Goal: Transaction & Acquisition: Purchase product/service

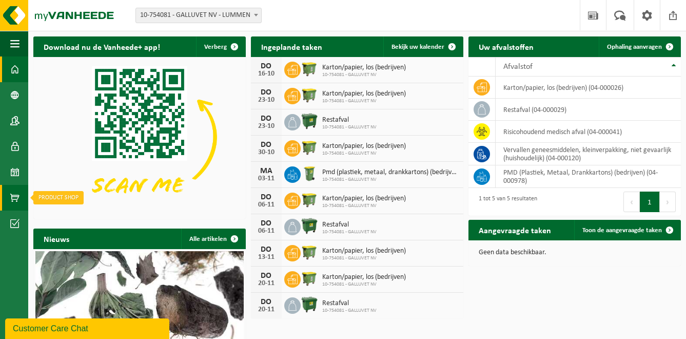
click at [14, 197] on span at bounding box center [14, 198] width 9 height 26
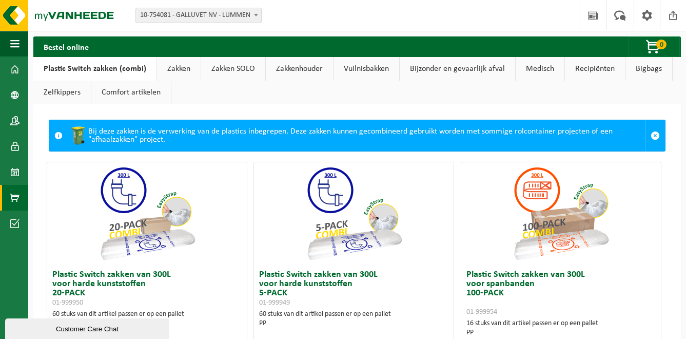
drag, startPoint x: 179, startPoint y: 46, endPoint x: 182, endPoint y: 101, distance: 55.0
drag, startPoint x: 182, startPoint y: 101, endPoint x: 407, endPoint y: 15, distance: 241.2
click at [407, 15] on div "Vestiging: 10-754081 - GALLUVET NV - LUMMEN 10-754081 - GALLUVET NV - LUMMEN We…" at bounding box center [343, 15] width 686 height 31
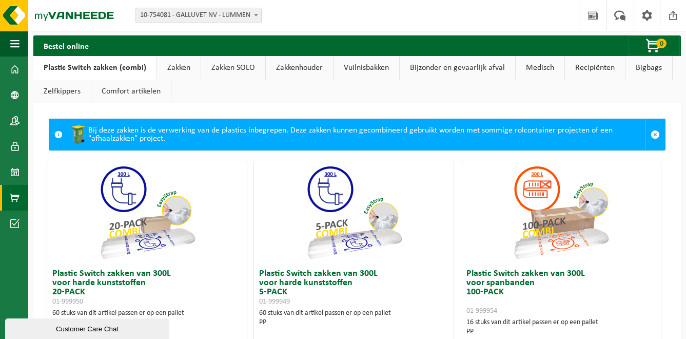
scroll to position [51, 0]
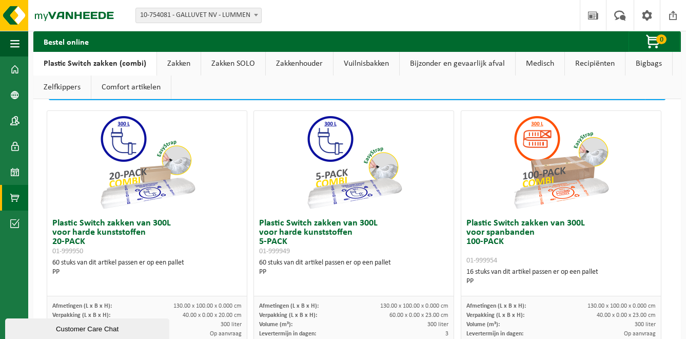
click at [174, 62] on link "Zakken" at bounding box center [179, 64] width 44 height 24
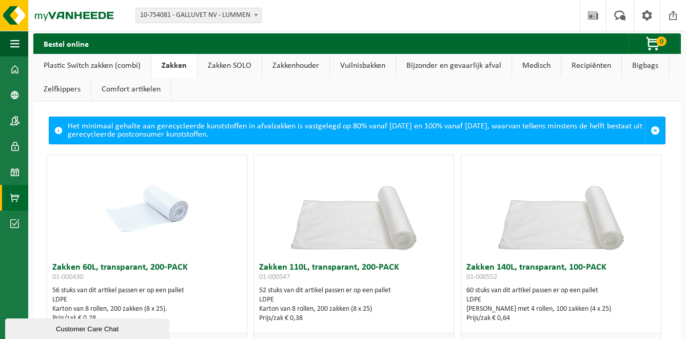
scroll to position [0, 0]
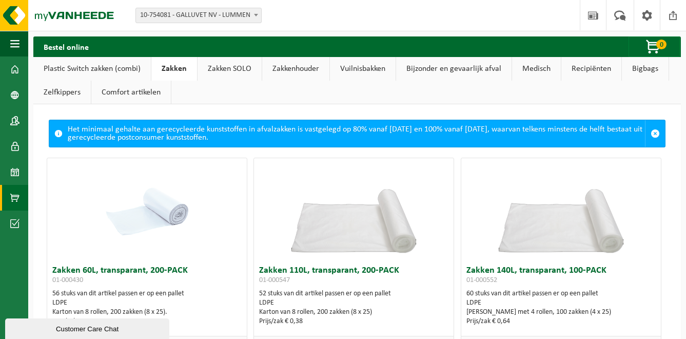
click at [242, 69] on link "Zakken SOLO" at bounding box center [230, 69] width 64 height 24
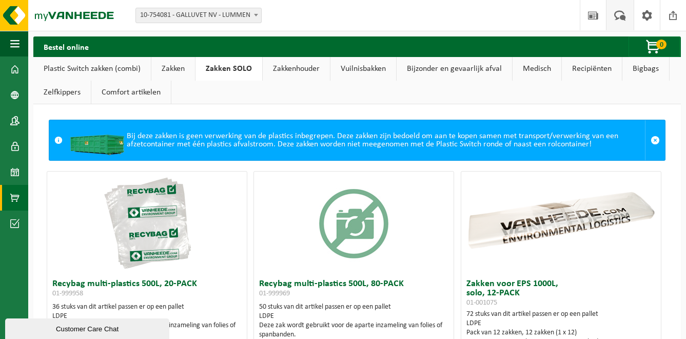
click at [622, 18] on span at bounding box center [620, 15] width 17 height 30
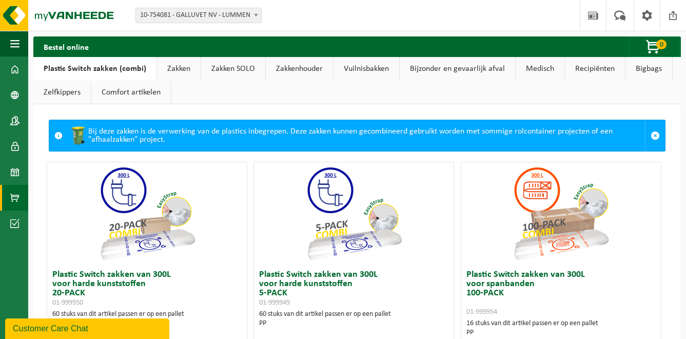
click at [119, 326] on div "Customer Care Chat" at bounding box center [87, 328] width 149 height 12
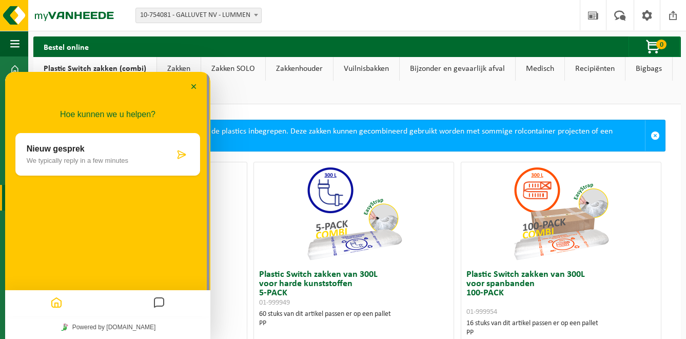
click at [106, 146] on p "Nieuw gesprek" at bounding box center [101, 148] width 148 height 9
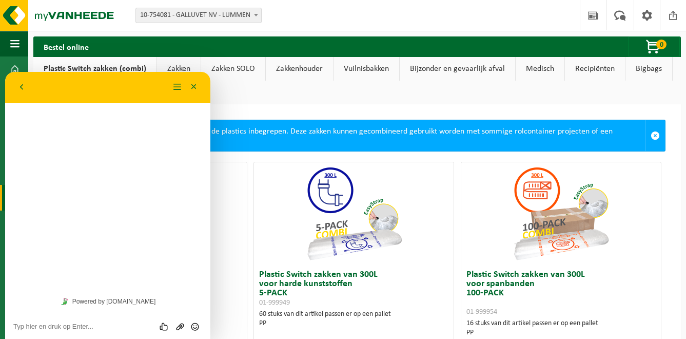
click at [99, 143] on div "Hoe kunnen we u helpen? Nieuw gesprek We typically reply in a few minutes" at bounding box center [107, 181] width 205 height 218
click at [90, 317] on div "Beoordeel deze chat Upload bestand Emoji invoeren" at bounding box center [107, 326] width 205 height 26
click at [90, 325] on textarea at bounding box center [107, 326] width 189 height 8
type textarea "n"
type textarea "Beste,"
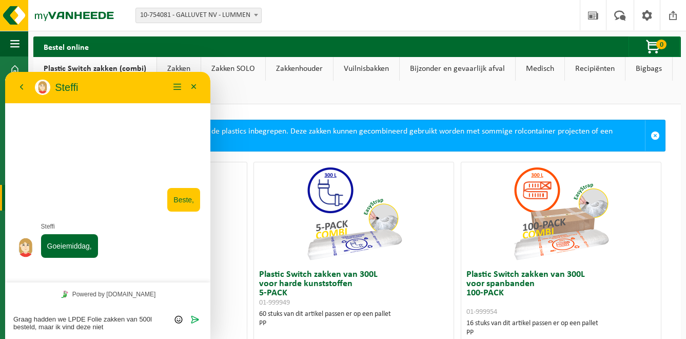
type textarea "Graag hadden we LPDE Folie zakken van 500l besteld, maar ik vind deze niet."
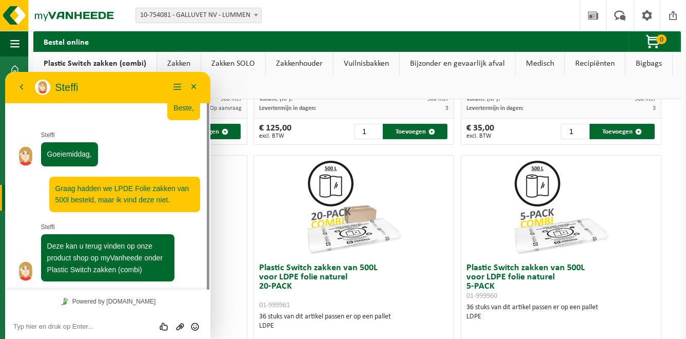
scroll to position [924, 0]
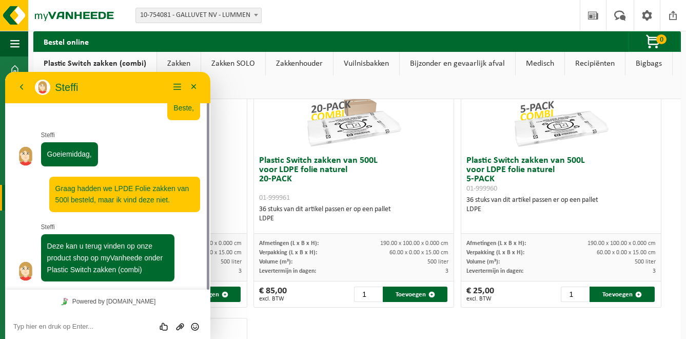
click at [340, 138] on img at bounding box center [354, 99] width 103 height 103
click at [349, 127] on img at bounding box center [354, 99] width 103 height 103
click at [77, 324] on textarea at bounding box center [107, 326] width 189 height 8
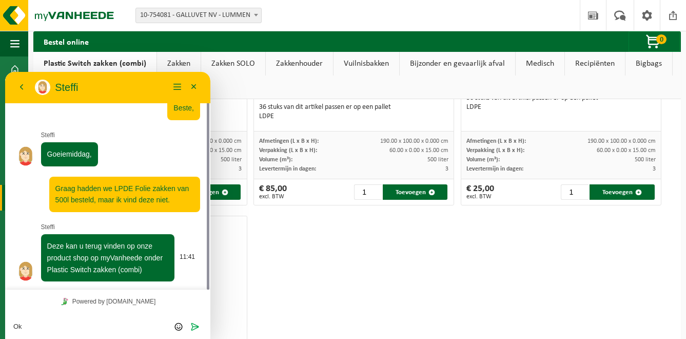
scroll to position [1027, 0]
type textarea "Ok, dankjewel"
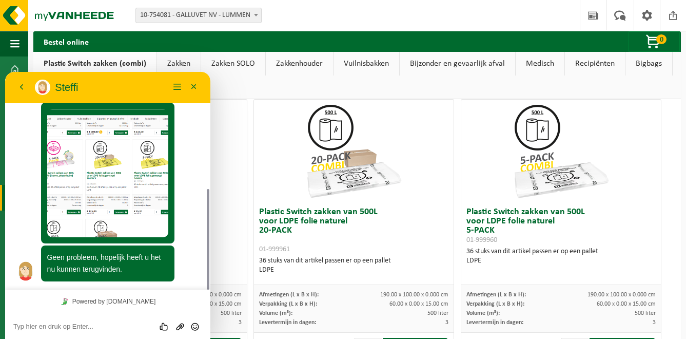
scroll to position [281, 0]
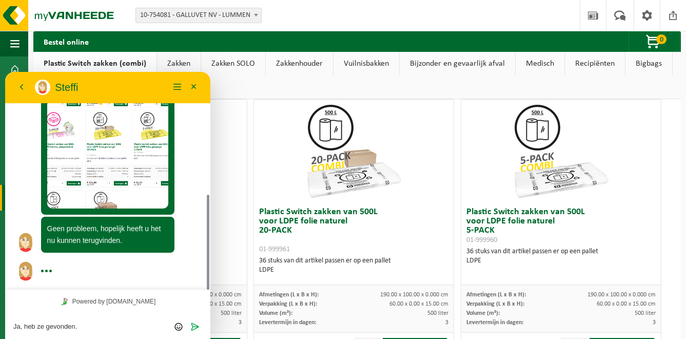
type textarea "Ja, heb ze gevonden."
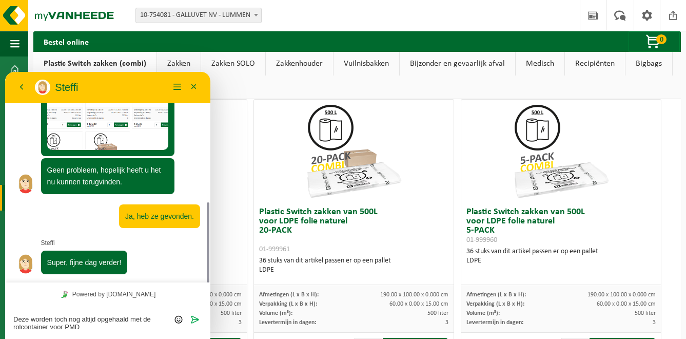
scroll to position [368, 0]
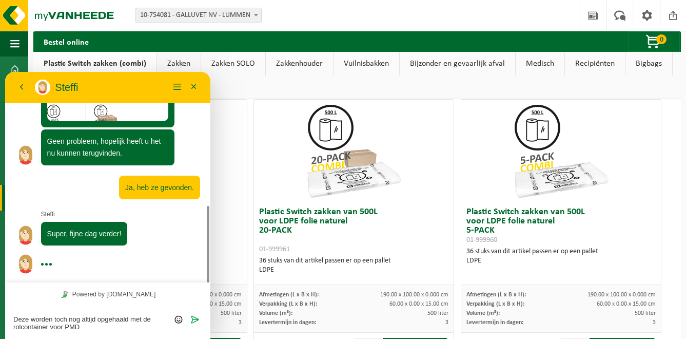
type textarea "Deze worden toch nog altijd opgehaald met de rolcontainer voor PMD?"
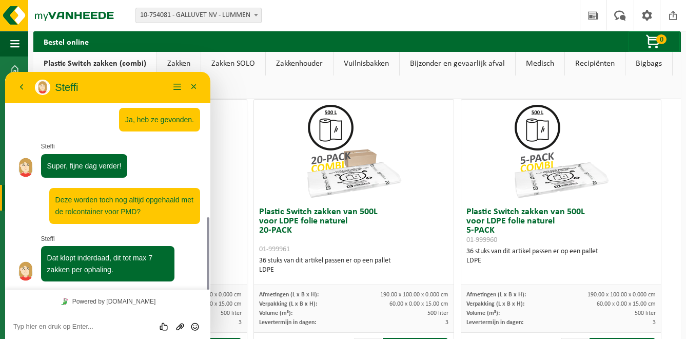
scroll to position [436, 0]
type textarea "Ok"
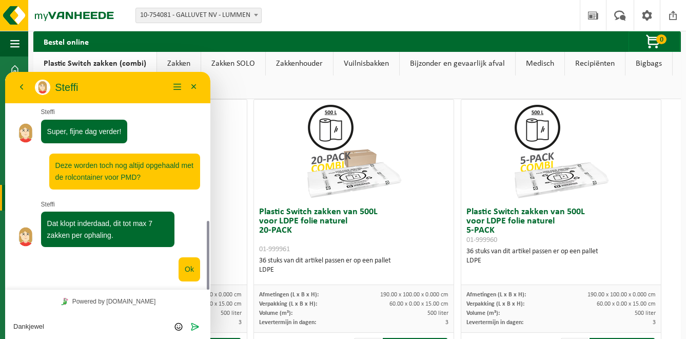
type textarea "Dankjewel"
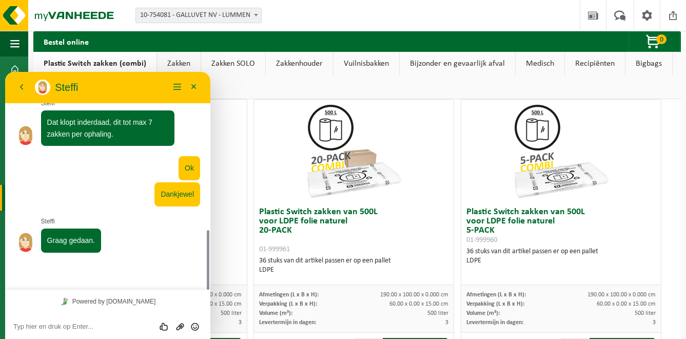
scroll to position [543, 0]
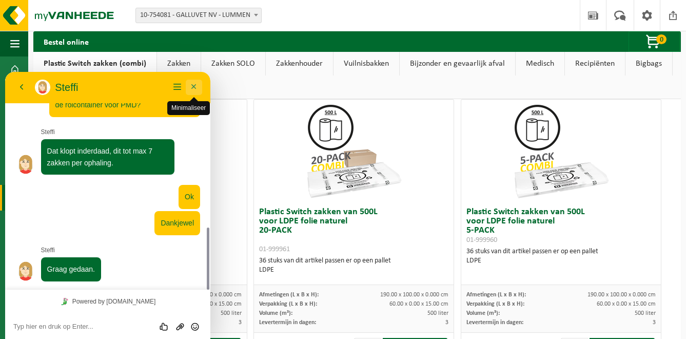
click at [193, 86] on button "Minimaliseer" at bounding box center [194, 87] width 16 height 15
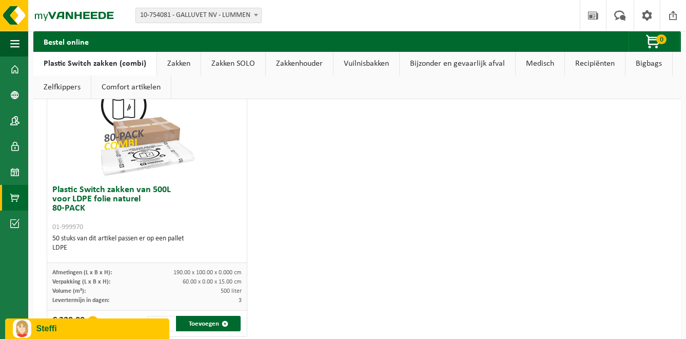
scroll to position [1189, 0]
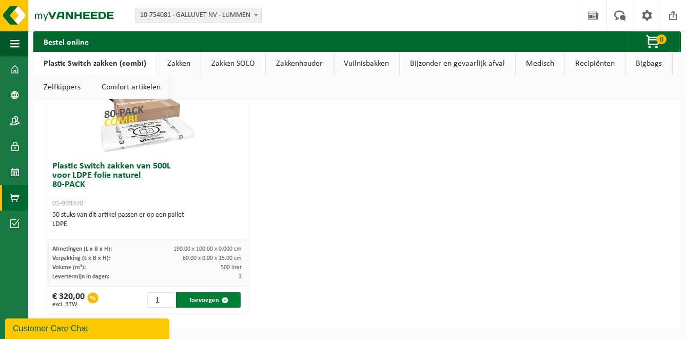
click at [207, 300] on button "Toevoegen" at bounding box center [208, 299] width 65 height 15
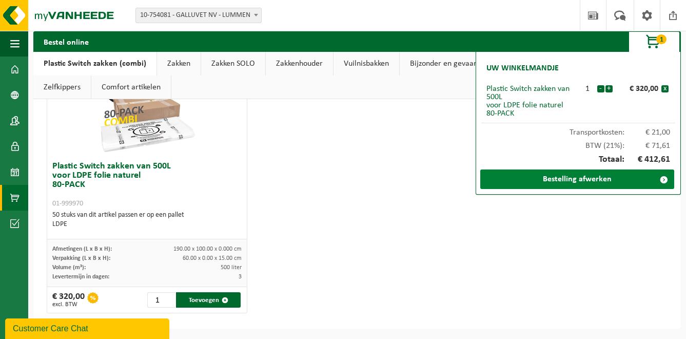
click at [571, 177] on link "Bestelling afwerken" at bounding box center [578, 179] width 194 height 20
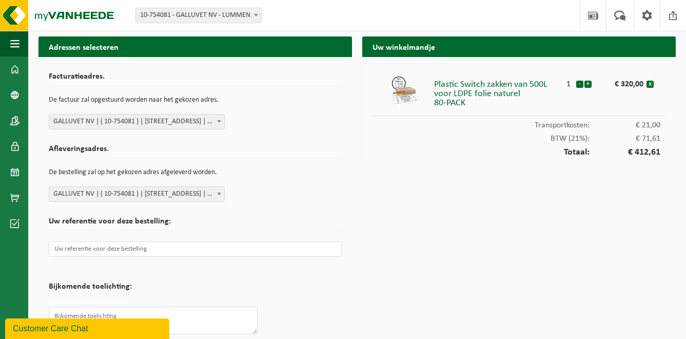
scroll to position [38, 0]
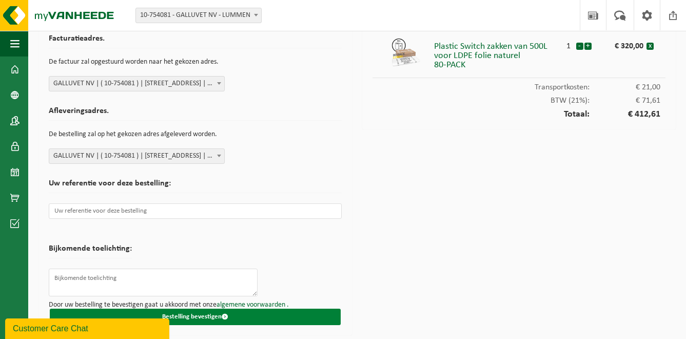
click at [196, 315] on button "Bestelling bevestigen" at bounding box center [195, 317] width 291 height 16
